Goal: Navigation & Orientation: Understand site structure

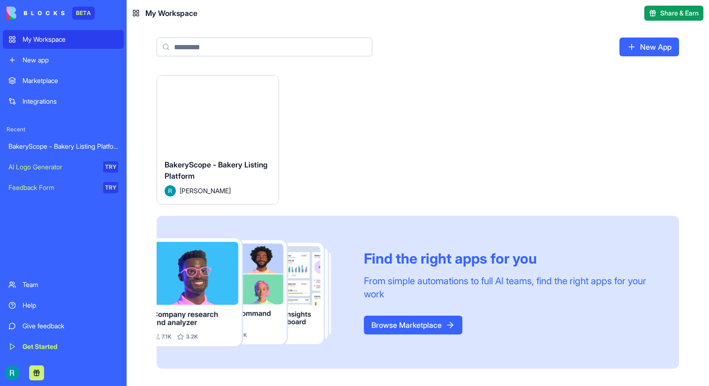
click at [6, 378] on div at bounding box center [63, 372] width 121 height 26
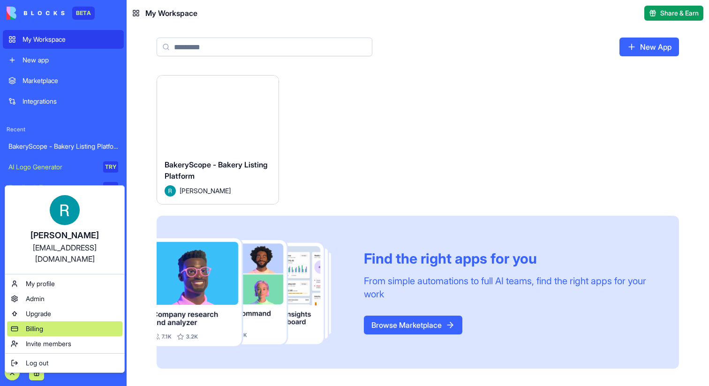
click at [71, 321] on div "Billing" at bounding box center [64, 328] width 115 height 15
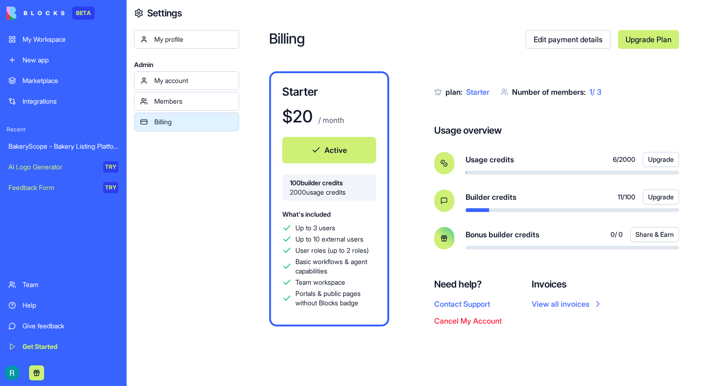
click at [64, 44] on link "My Workspace" at bounding box center [63, 39] width 121 height 19
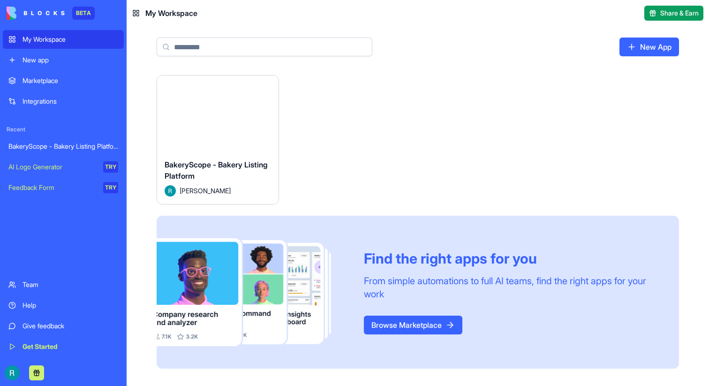
click at [223, 138] on div "Launch" at bounding box center [217, 113] width 121 height 76
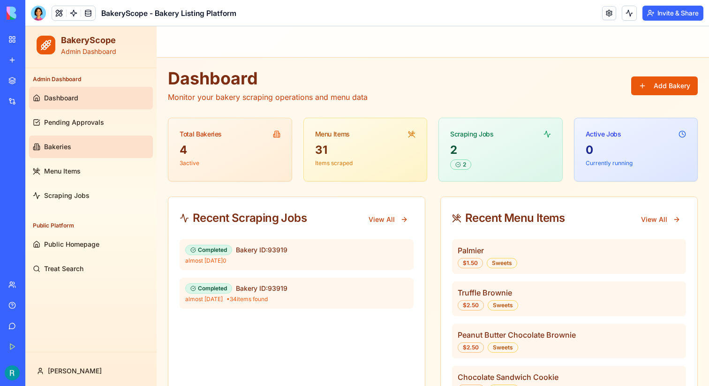
click at [107, 146] on link "Bakeries" at bounding box center [91, 146] width 124 height 22
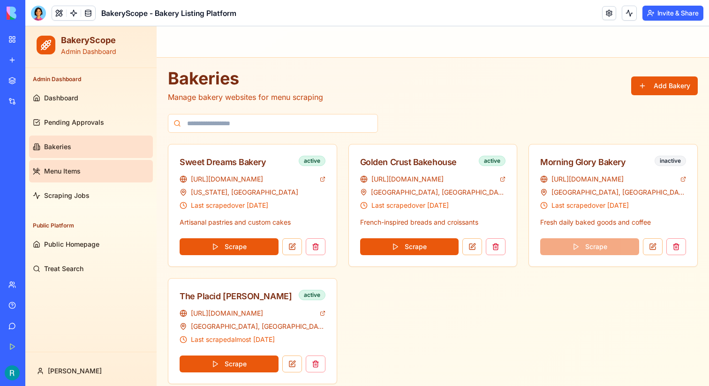
click at [101, 172] on link "Menu Items" at bounding box center [91, 171] width 124 height 22
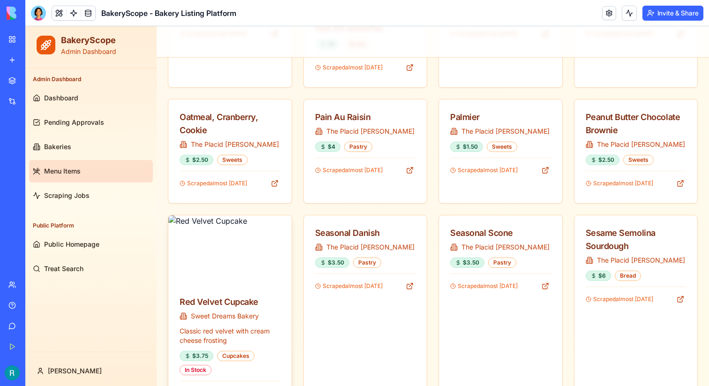
scroll to position [667, 0]
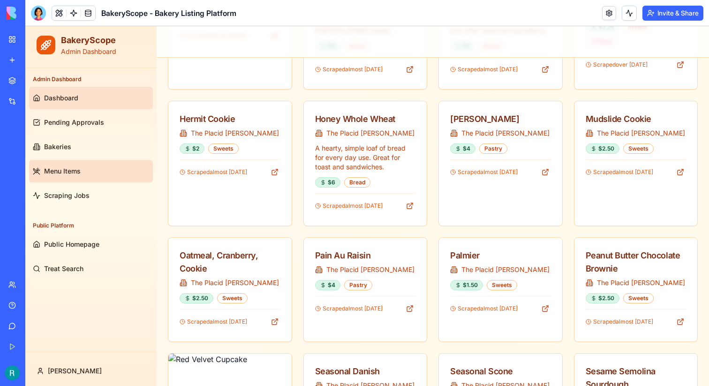
click at [92, 94] on link "Dashboard" at bounding box center [91, 98] width 124 height 22
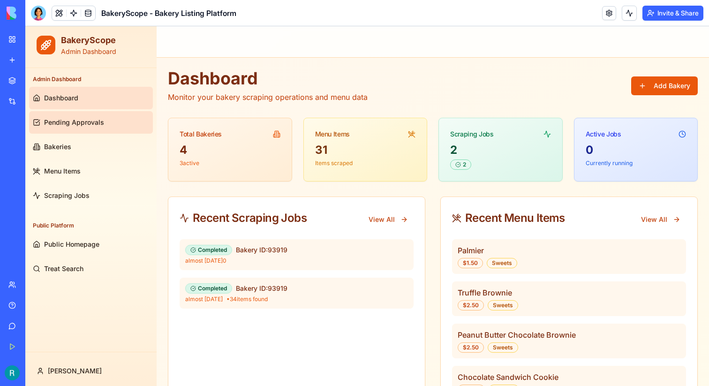
click at [112, 130] on link "Pending Approvals" at bounding box center [91, 122] width 124 height 22
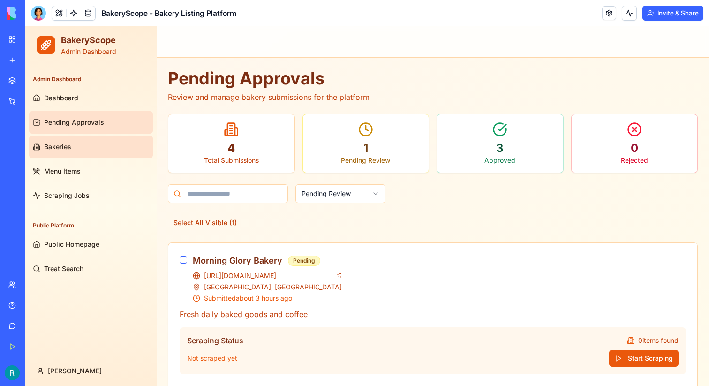
click at [112, 148] on link "Bakeries" at bounding box center [91, 146] width 124 height 22
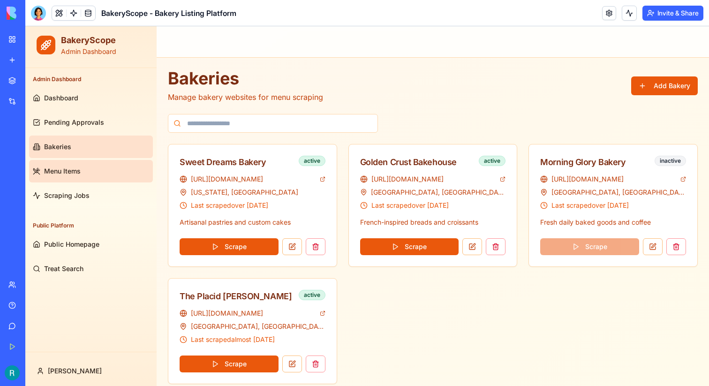
click at [113, 171] on link "Menu Items" at bounding box center [91, 171] width 124 height 22
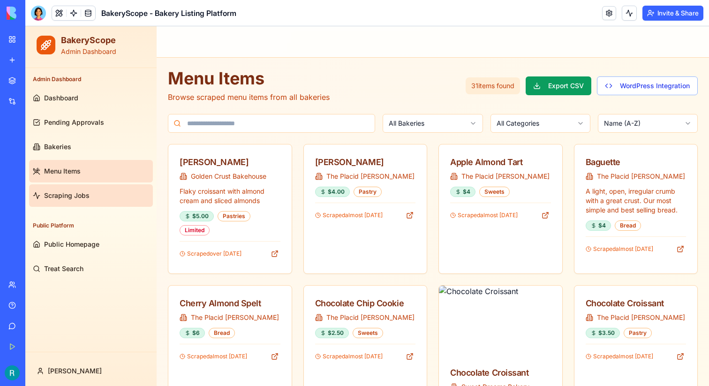
click at [116, 190] on link "Scraping Jobs" at bounding box center [91, 195] width 124 height 22
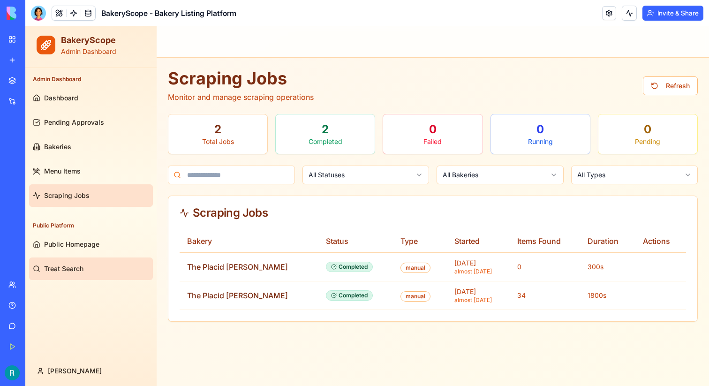
click at [111, 259] on link "Treat Search" at bounding box center [91, 268] width 124 height 22
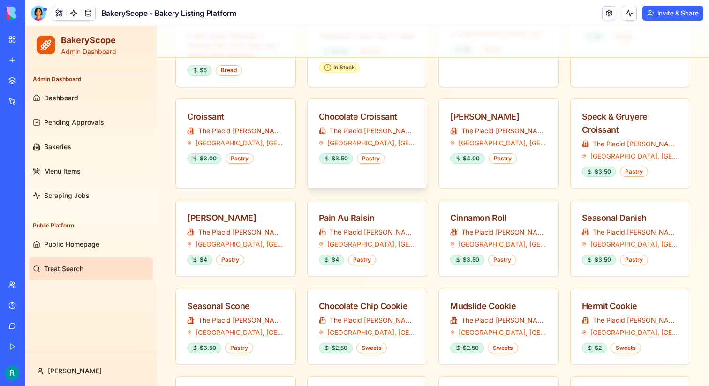
scroll to position [543, 0]
